Goal: Task Accomplishment & Management: Manage account settings

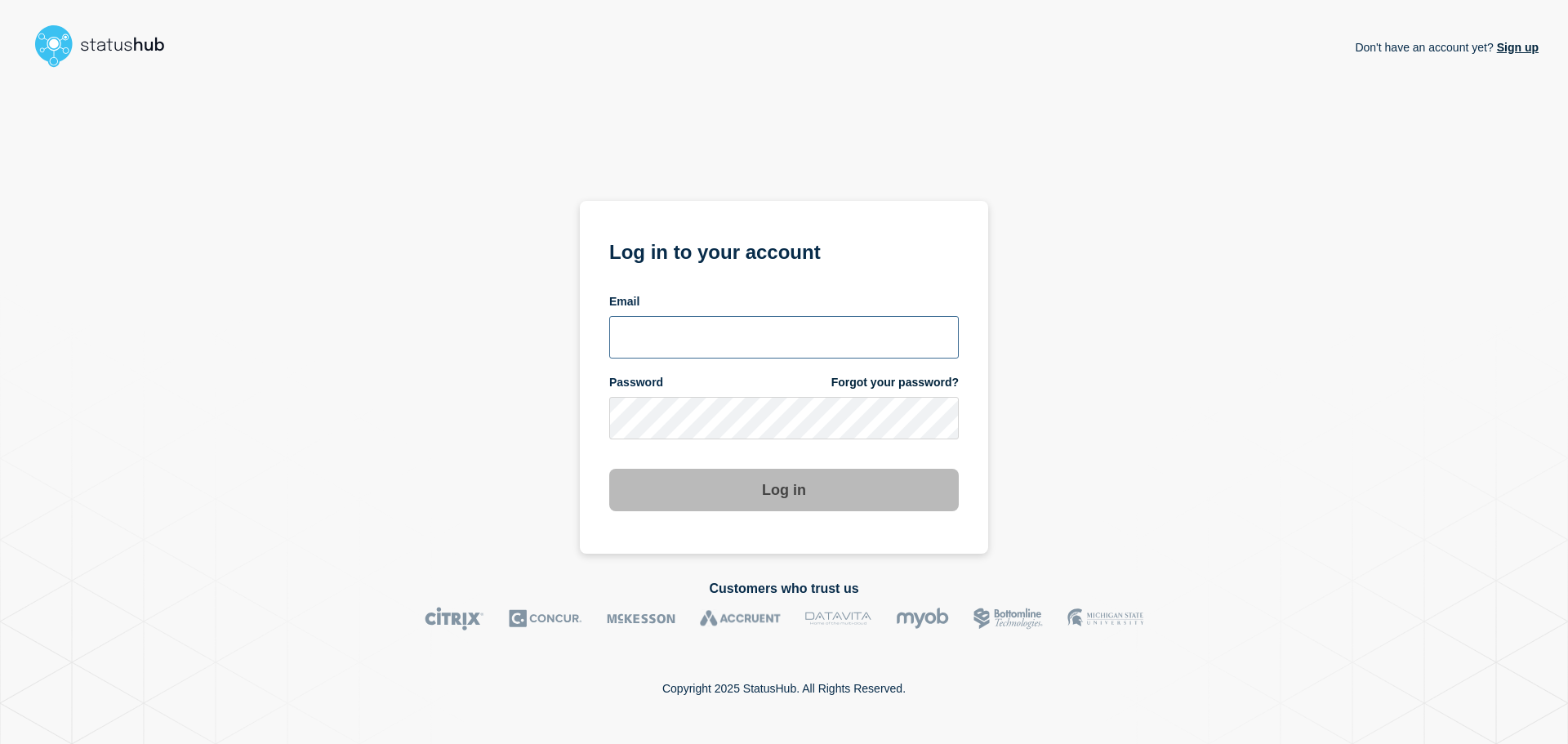
type input "ronnie.snow@conexon.us"
click at [788, 490] on button "Log in" at bounding box center [784, 489] width 349 height 43
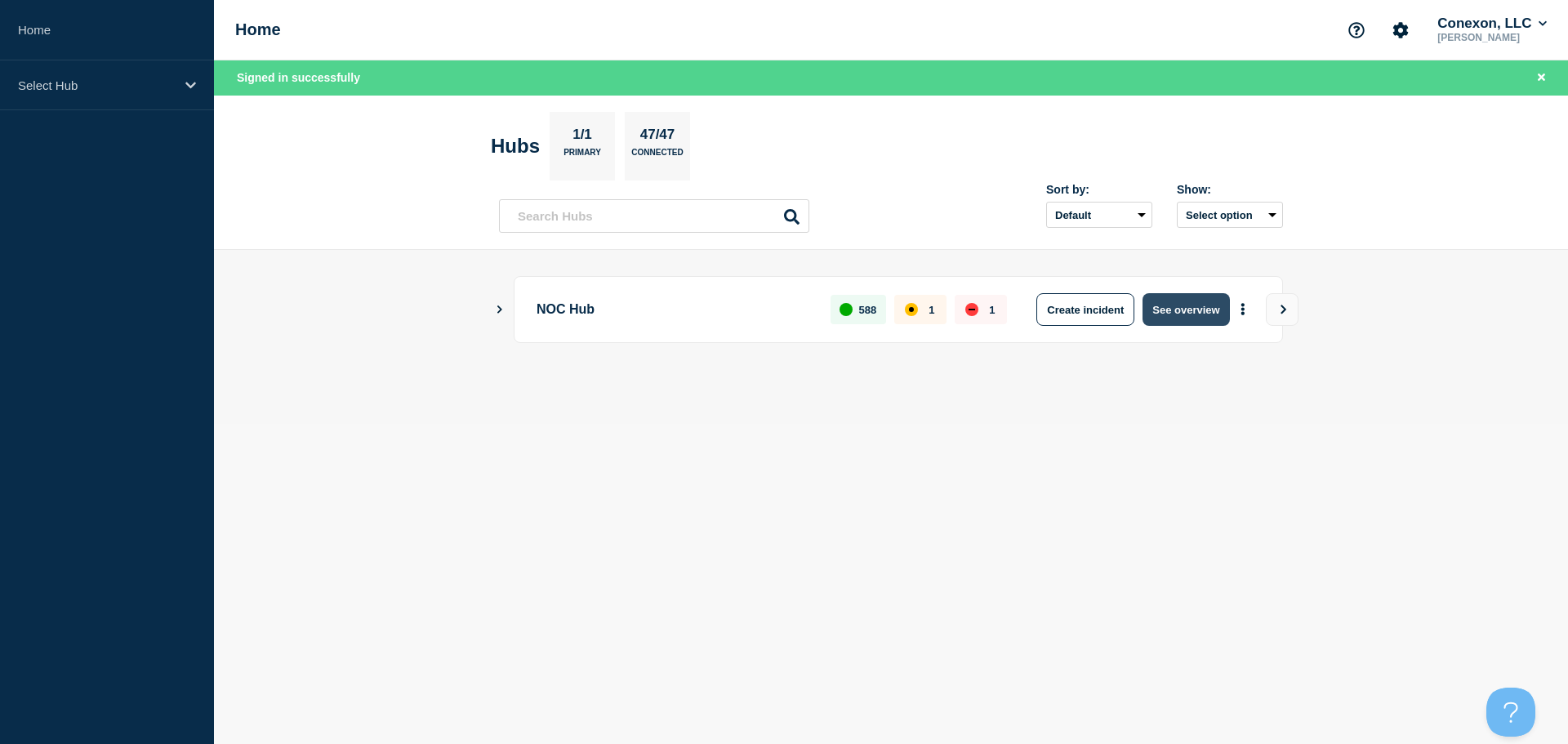
click at [1207, 310] on button "See overview" at bounding box center [1186, 309] width 86 height 33
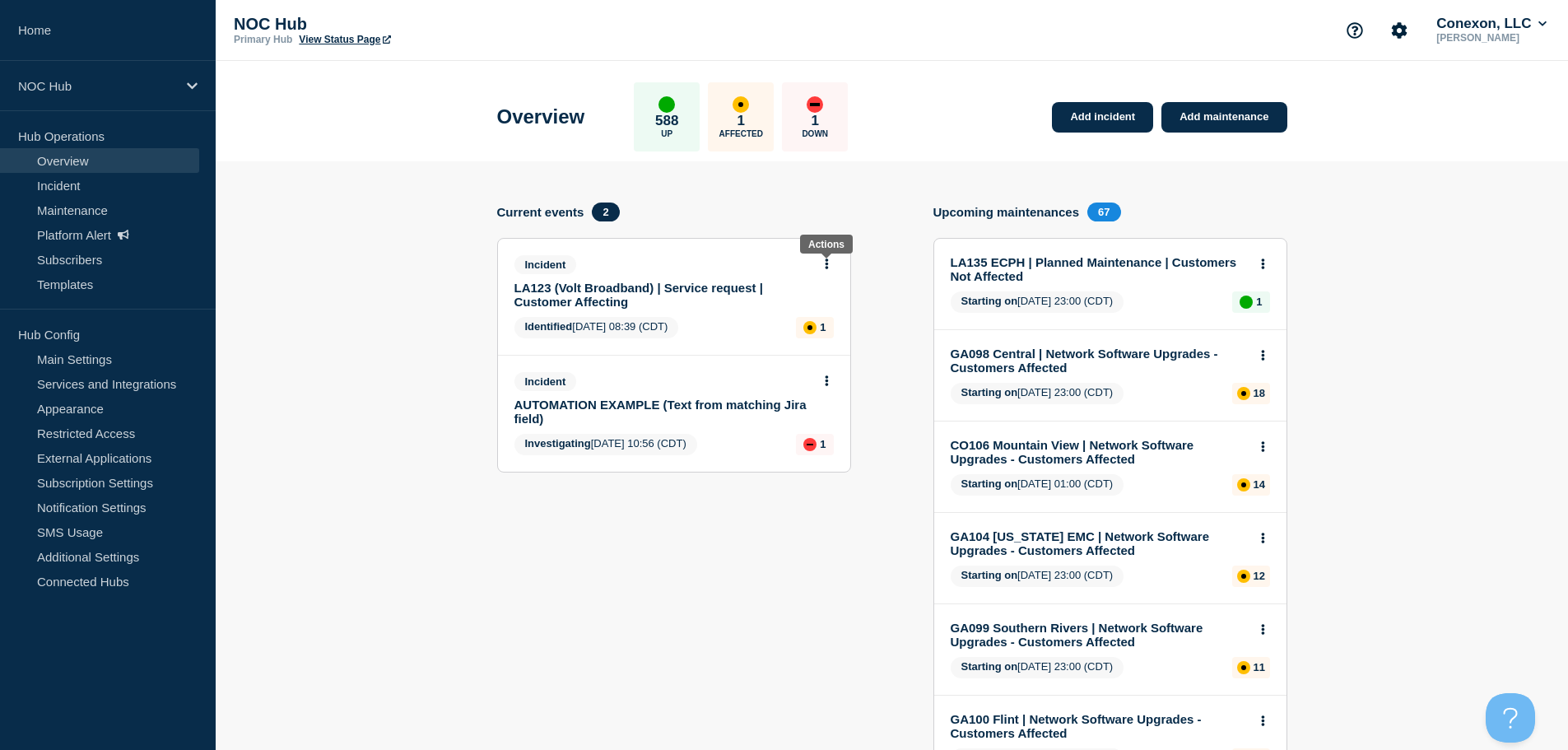
click at [828, 266] on icon at bounding box center [826, 264] width 4 height 11
click at [832, 302] on link "View incident" at bounding box center [820, 303] width 68 height 13
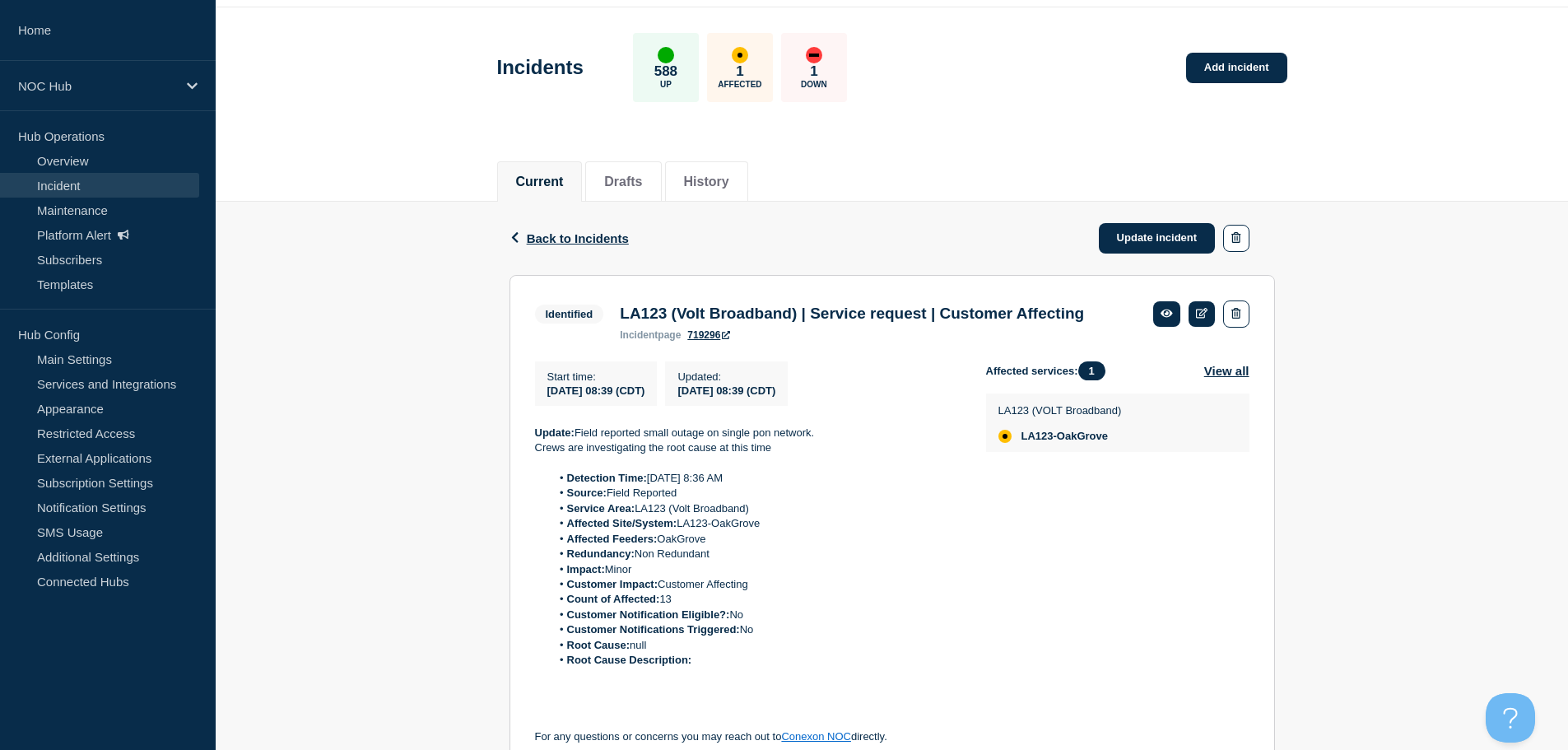
scroll to position [83, 0]
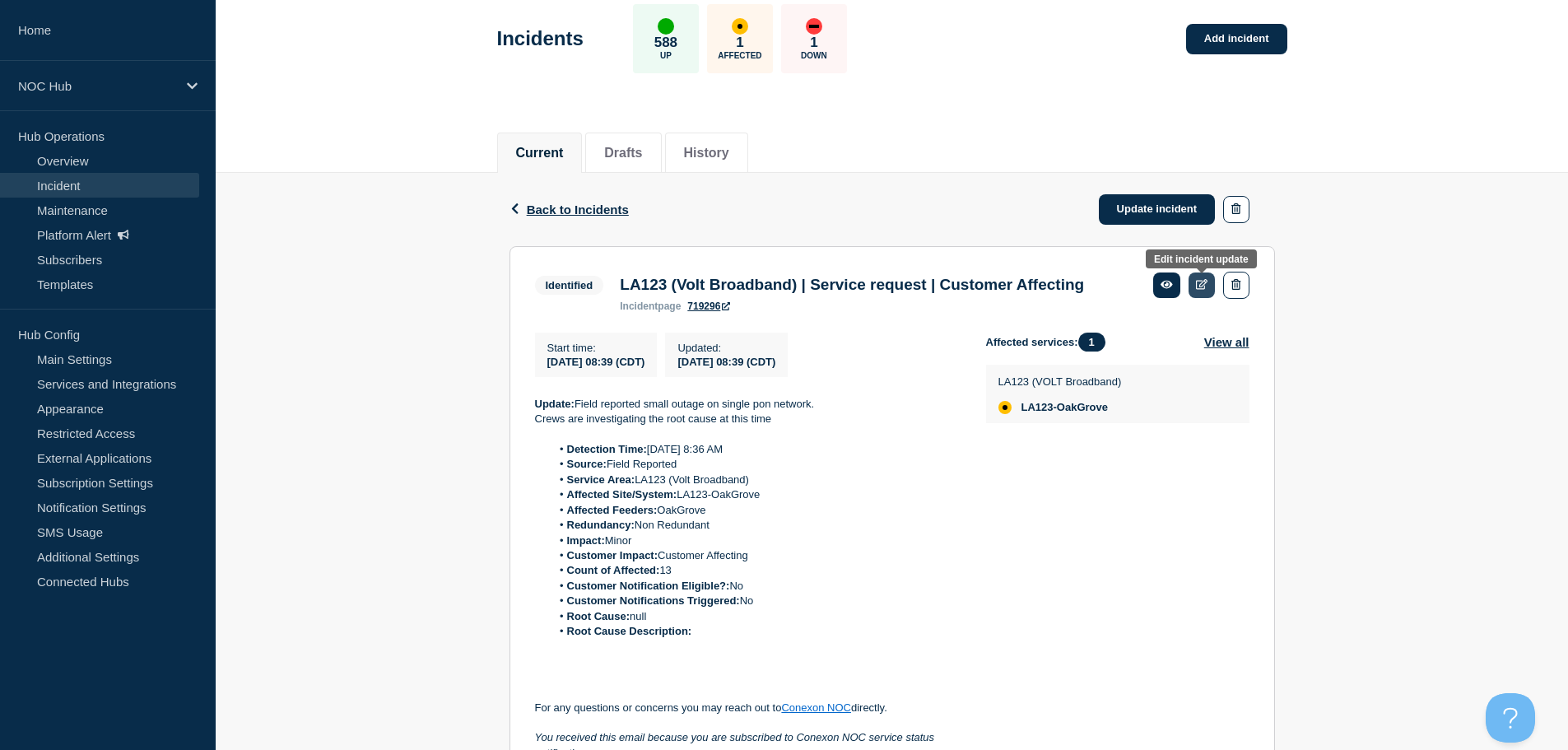
click at [1198, 287] on icon at bounding box center [1201, 284] width 12 height 11
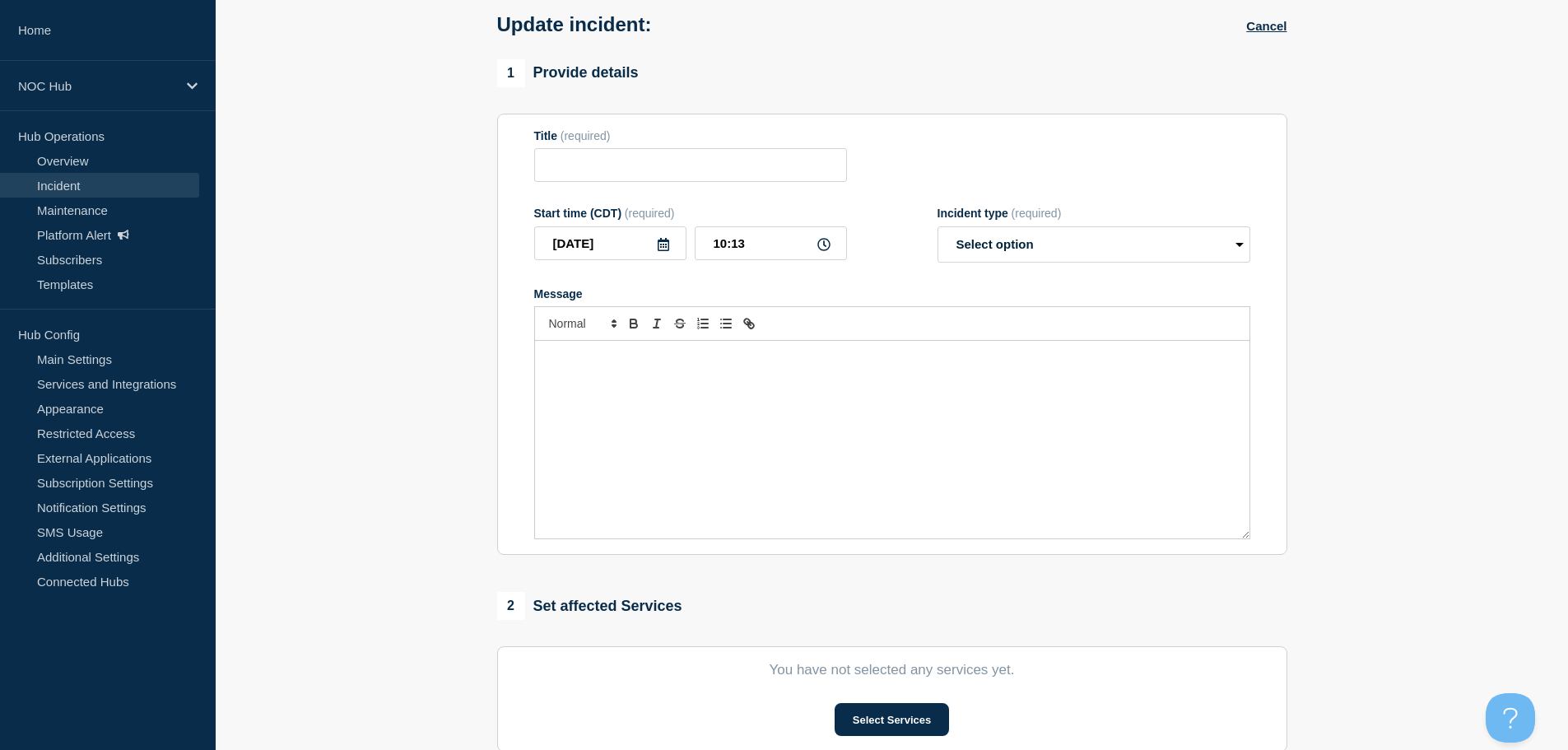
type input "LA123 (Volt Broadband) | Service request | Customer Affecting"
type input "08:39"
select select "identified"
radio input "false"
radio input "true"
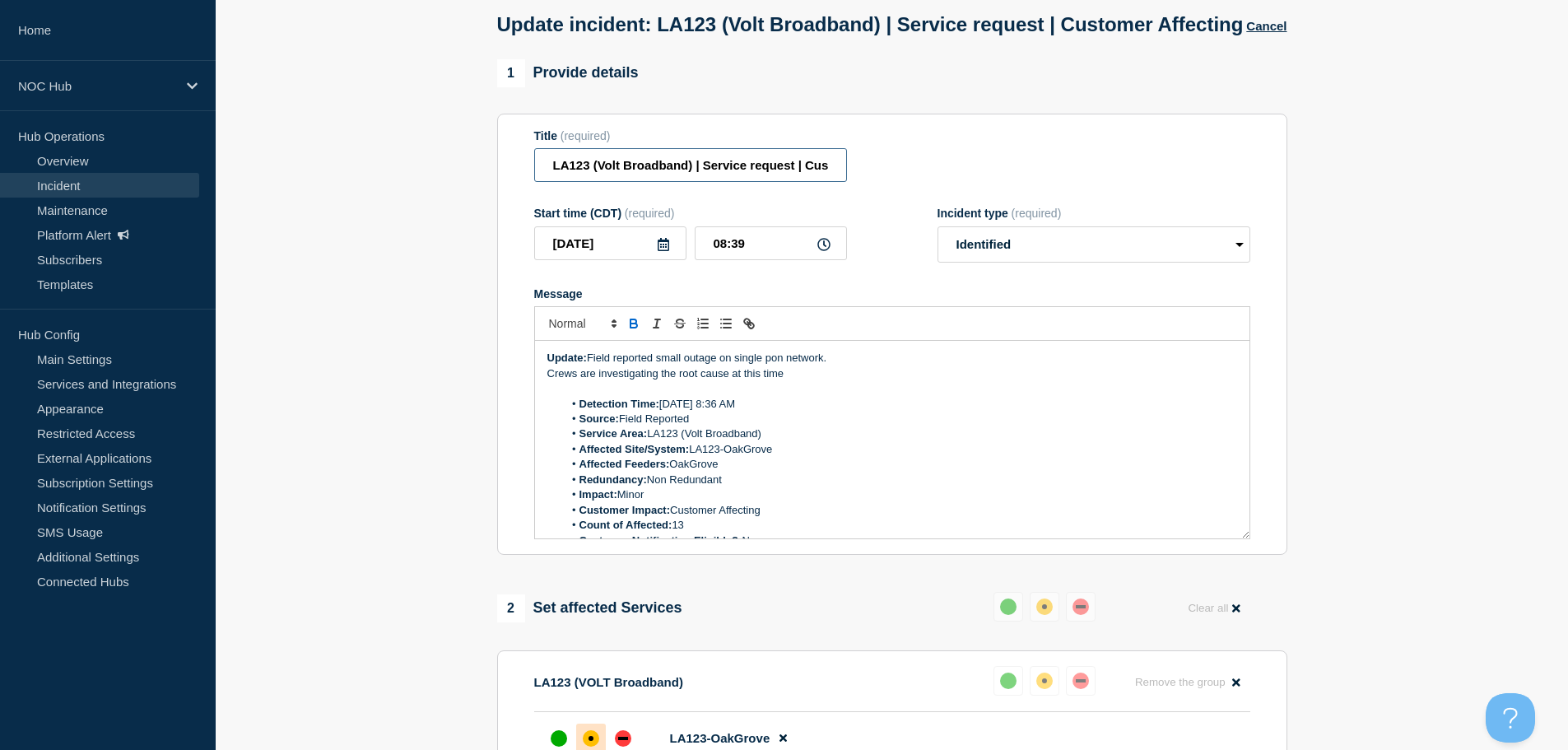
drag, startPoint x: 800, startPoint y: 197, endPoint x: 701, endPoint y: 197, distance: 99.0
click at [701, 182] on input "LA123 (Volt Broadband) | Service request | Customer Affecting" at bounding box center [690, 165] width 313 height 34
drag, startPoint x: 639, startPoint y: 165, endPoint x: 458, endPoint y: 164, distance: 181.0
click at [439, 164] on section "1 Provide details Title (required) LA123 (Volt Broadband) | Customer Affecting …" at bounding box center [891, 574] width 1353 height 1029
type input "LA123 (Volt Broadband) | Customer Affecting"
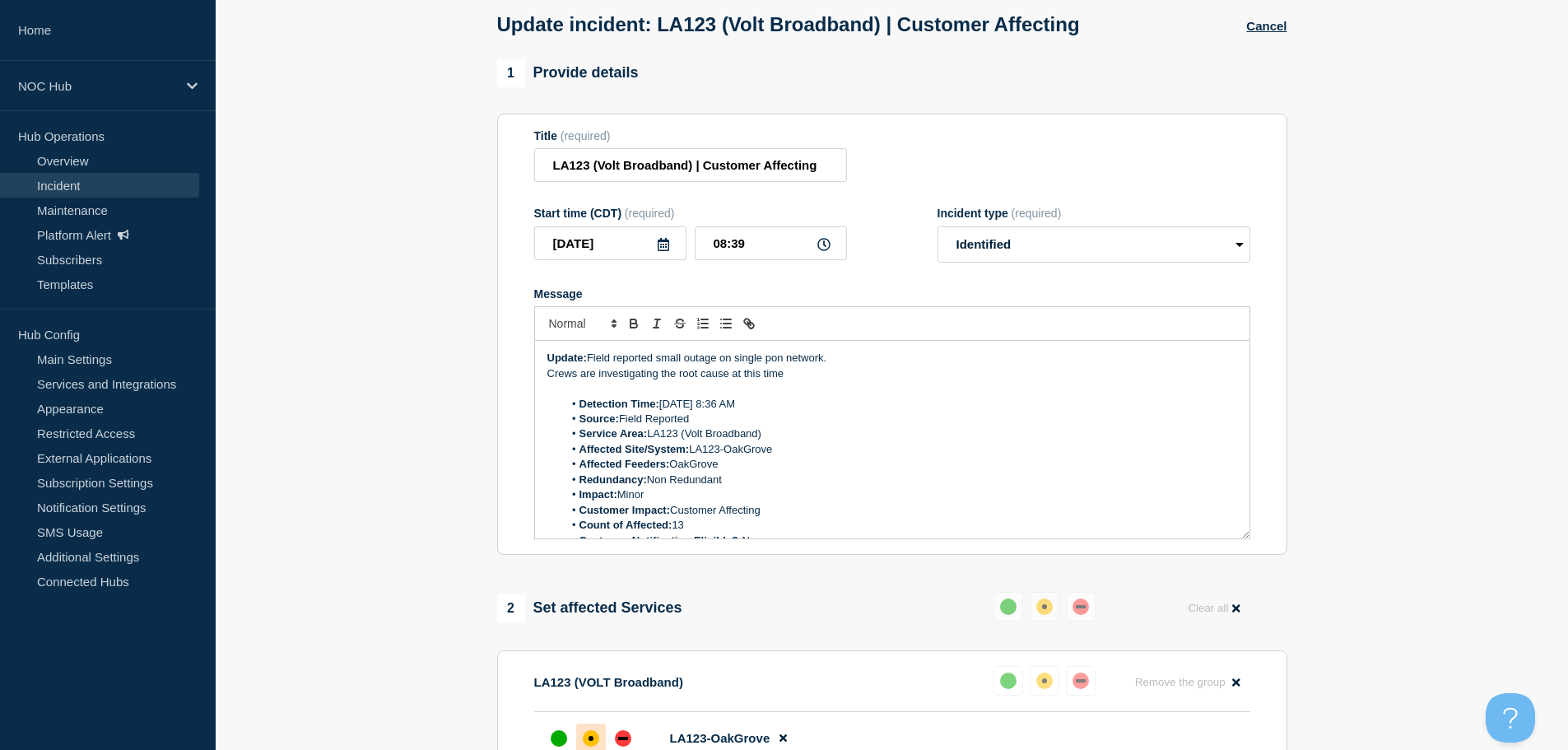
click at [912, 407] on li "Detection Time: [DATE] 8:36 AM" at bounding box center [900, 404] width 674 height 15
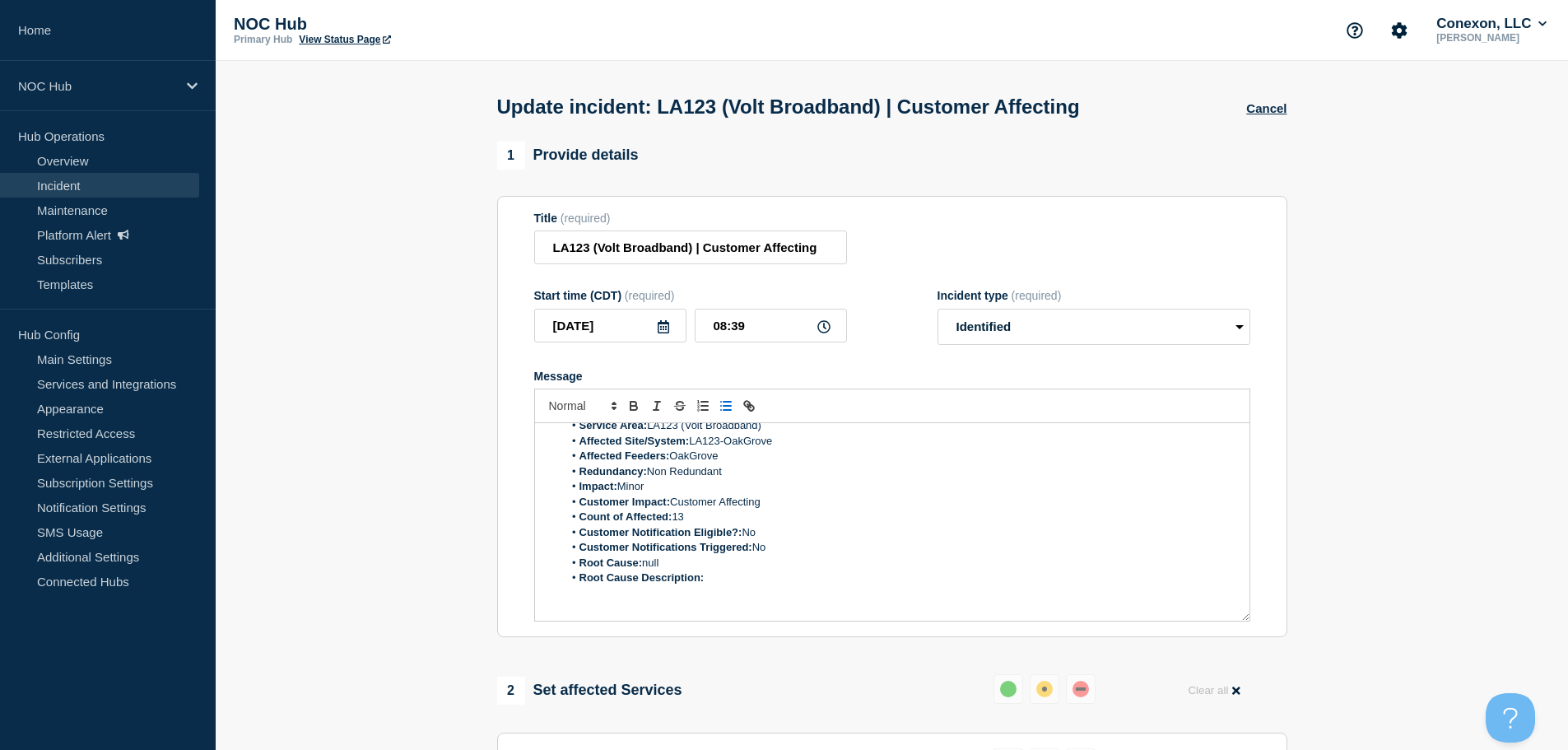
scroll to position [119, 0]
drag, startPoint x: 679, startPoint y: 540, endPoint x: 646, endPoint y: 540, distance: 33.0
click at [646, 540] on li "Root Cause: null" at bounding box center [900, 534] width 674 height 15
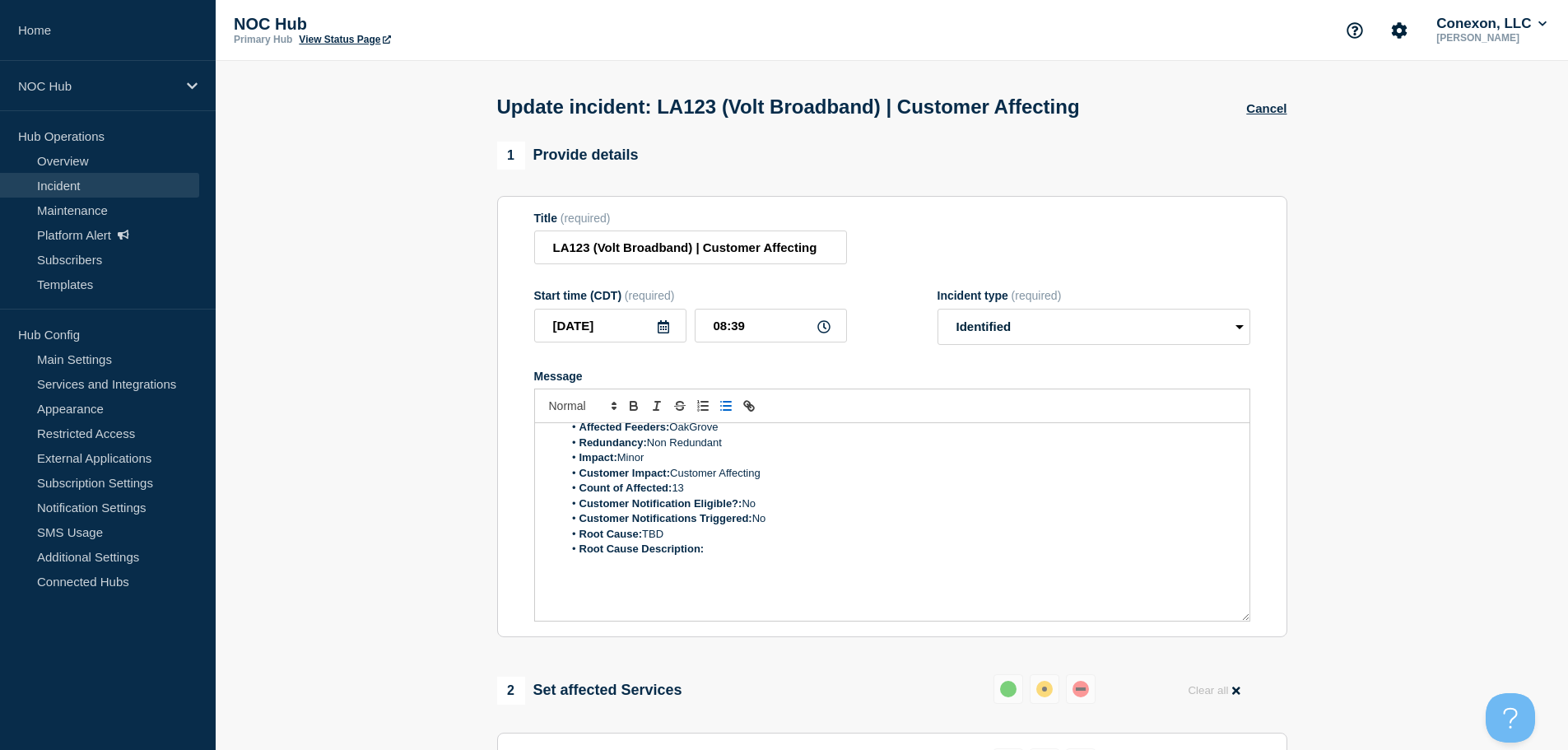
click at [805, 542] on li "Root Cause: TBD" at bounding box center [900, 534] width 674 height 15
click at [802, 548] on li "Root Cause Description:" at bounding box center [900, 549] width 674 height 15
drag, startPoint x: 743, startPoint y: 545, endPoint x: 709, endPoint y: 546, distance: 34.0
click at [709, 546] on li "Root Cause Description: TBD" at bounding box center [900, 549] width 674 height 15
drag, startPoint x: 799, startPoint y: 550, endPoint x: 832, endPoint y: 547, distance: 33.1
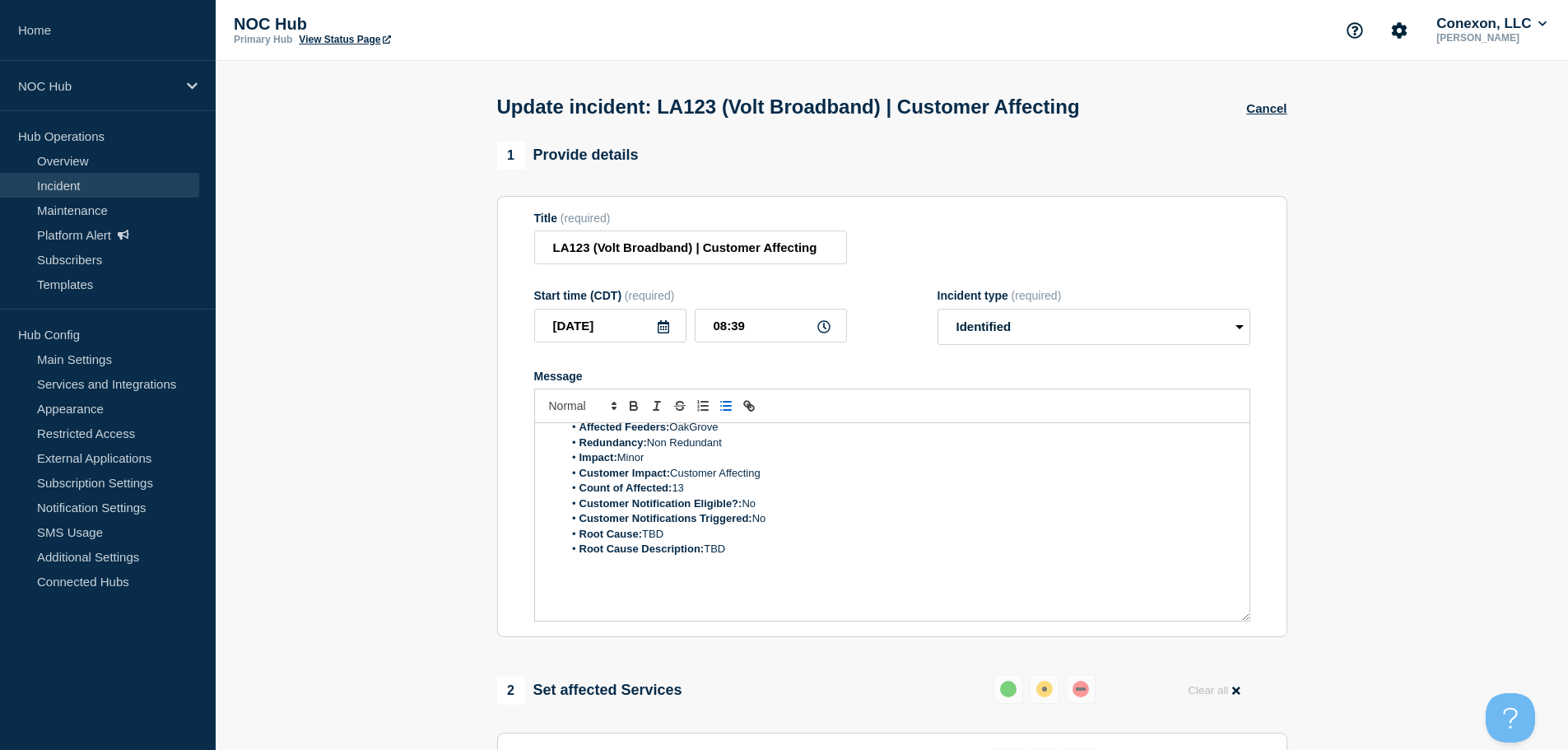
click at [800, 550] on li "Root Cause Description: TBD" at bounding box center [900, 549] width 674 height 15
click at [847, 542] on li "Root Cause: TBD" at bounding box center [900, 534] width 674 height 15
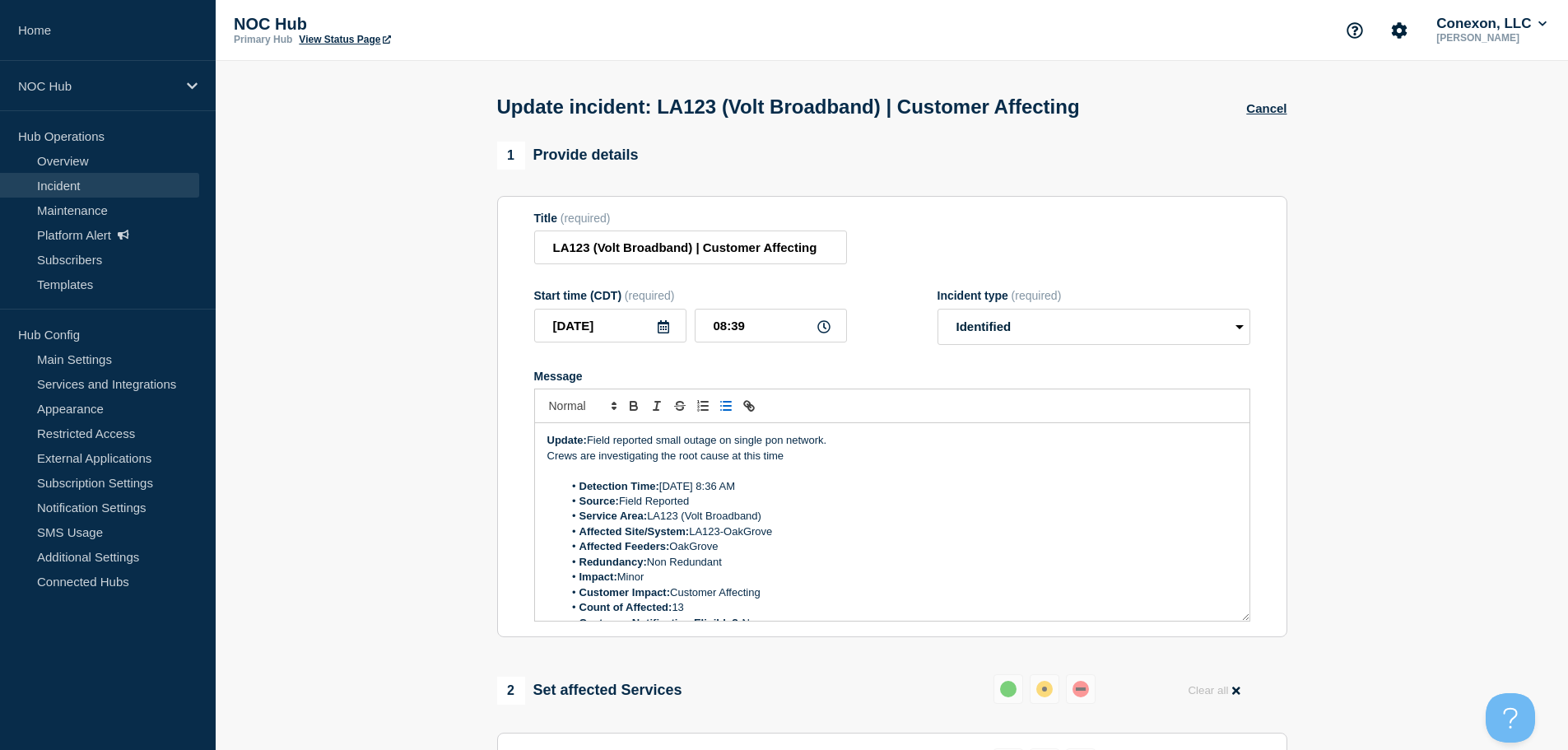
scroll to position [448, 0]
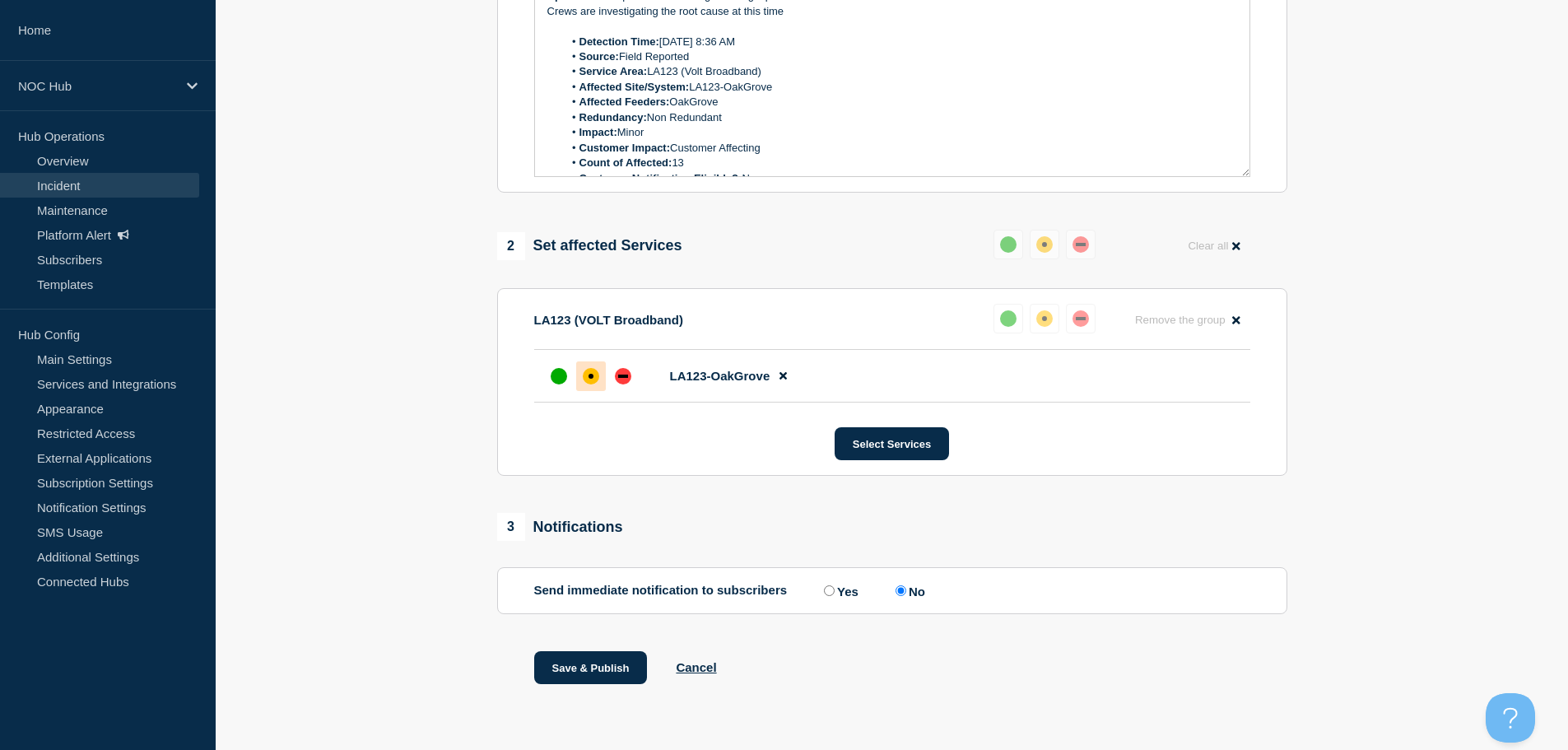
drag, startPoint x: 576, startPoint y: 669, endPoint x: 426, endPoint y: 509, distance: 219.3
click at [422, 515] on section "1 Provide details Title (required) LA123 (Volt Broadband) | Customer Affecting …" at bounding box center [891, 212] width 1353 height 1029
click at [626, 380] on div "down" at bounding box center [623, 376] width 17 height 17
click at [581, 663] on button "Save & Publish" at bounding box center [591, 667] width 114 height 33
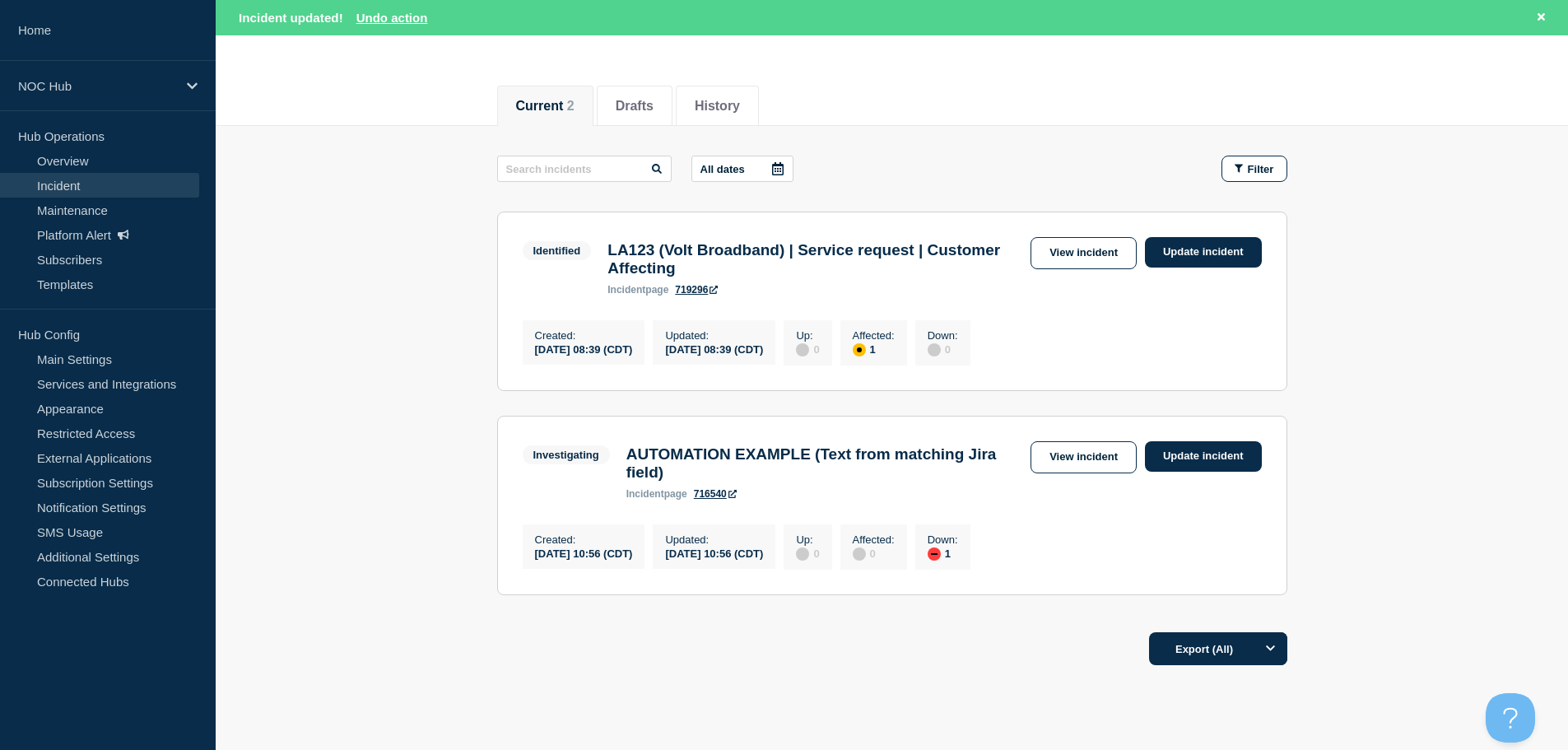
scroll to position [165, 0]
